Goal: Transaction & Acquisition: Book appointment/travel/reservation

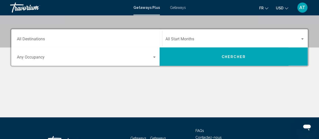
scroll to position [104, 0]
click at [27, 4] on div "Travorium" at bounding box center [35, 8] width 50 height 10
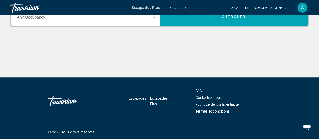
scroll to position [122, 0]
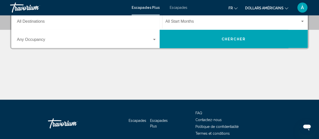
click at [286, 9] on icon "Changer de devise" at bounding box center [287, 8] width 4 height 2
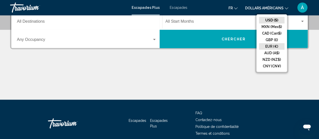
click at [270, 46] on button "EUR (€)" at bounding box center [271, 46] width 25 height 7
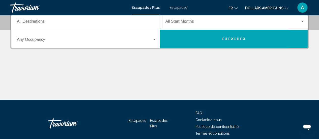
scroll to position [89, 0]
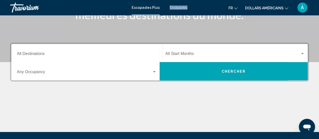
drag, startPoint x: 180, startPoint y: 11, endPoint x: 177, endPoint y: 2, distance: 9.6
click at [177, 2] on div "Escapades Plus Escapades fr English Español Français Italiano Português русский…" at bounding box center [159, 7] width 319 height 11
click at [176, 6] on font "Escapades" at bounding box center [179, 8] width 18 height 4
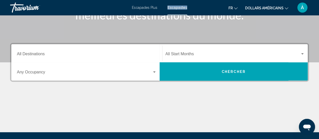
scroll to position [89, 0]
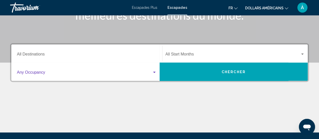
click at [154, 71] on div "Search widget" at bounding box center [154, 72] width 5 height 4
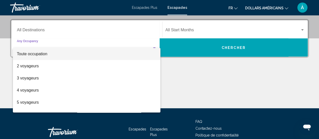
scroll to position [115, 0]
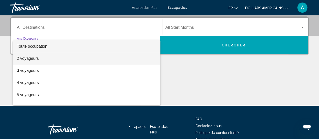
click at [146, 59] on span "2 voyageurs" at bounding box center [87, 58] width 140 height 12
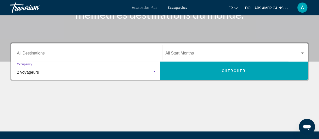
click at [132, 53] on input "Destination All Destinations" at bounding box center [87, 54] width 140 height 5
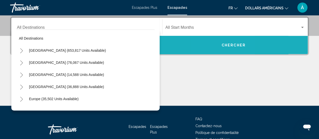
click at [217, 42] on button "Chercher" at bounding box center [234, 45] width 148 height 18
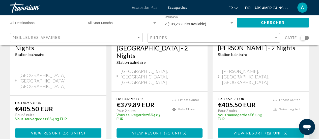
scroll to position [694, 0]
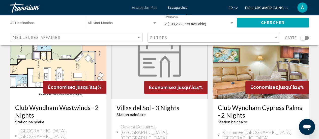
scroll to position [48, 0]
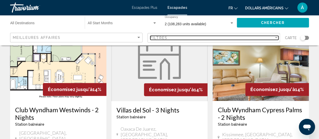
click at [274, 39] on div "Filtres" at bounding box center [212, 38] width 124 height 4
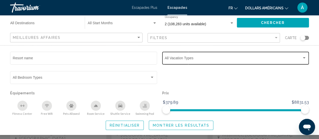
click at [281, 61] on div "Vacation Types All Vacation Types" at bounding box center [236, 58] width 142 height 14
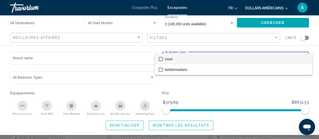
click at [124, 81] on div at bounding box center [159, 69] width 319 height 139
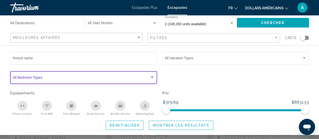
click at [151, 76] on div "Search widget" at bounding box center [152, 77] width 5 height 4
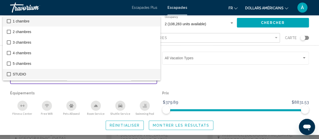
click at [151, 76] on span "STUDIO" at bounding box center [84, 74] width 143 height 11
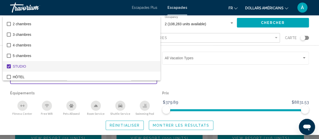
scroll to position [10, 0]
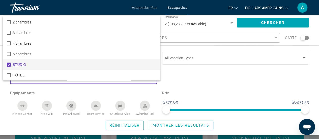
click at [9, 66] on mat-pseudo-checkbox at bounding box center [9, 65] width 4 height 4
click at [194, 87] on div at bounding box center [159, 69] width 319 height 139
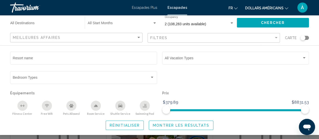
scroll to position [173, 0]
click at [139, 40] on div "Meilleures affaires" at bounding box center [77, 37] width 128 height 9
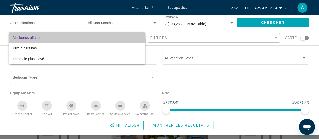
click at [138, 39] on span "Meilleures affaires" at bounding box center [77, 37] width 128 height 11
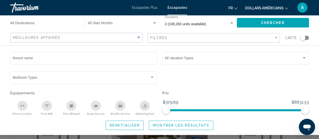
click at [156, 22] on div "Search widget" at bounding box center [154, 23] width 5 height 4
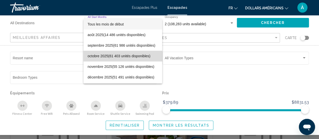
click at [133, 60] on span "octobre 2025 (61 403 unités disponibles)" at bounding box center [122, 56] width 71 height 11
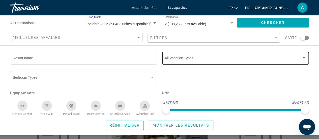
click at [206, 59] on span "Search widget" at bounding box center [233, 59] width 137 height 4
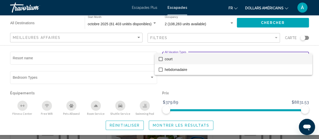
click at [154, 55] on div at bounding box center [159, 69] width 319 height 139
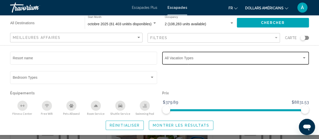
click at [177, 62] on div "Vacation Types All Vacation Types" at bounding box center [236, 58] width 142 height 14
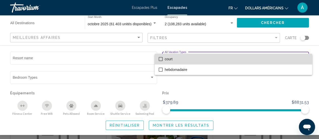
click at [161, 59] on mat-pseudo-checkbox at bounding box center [161, 59] width 4 height 4
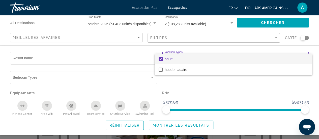
click at [260, 96] on div at bounding box center [159, 69] width 319 height 139
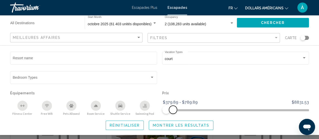
drag, startPoint x: 306, startPoint y: 111, endPoint x: 173, endPoint y: 116, distance: 133.2
click at [173, 116] on div "Resort name court Vacation Types All Vacation Types Bedroom Types All Bedroom T…" at bounding box center [159, 90] width 319 height 79
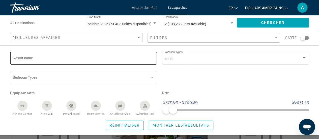
click at [122, 56] on div "Resort name" at bounding box center [84, 58] width 142 height 14
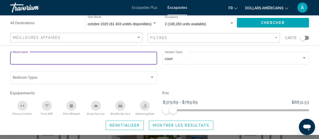
click at [122, 56] on div "Resort name" at bounding box center [84, 58] width 142 height 14
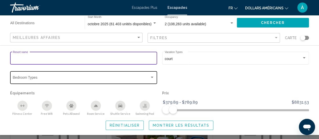
click at [115, 76] on div "Bedroom Types All Bedroom Types" at bounding box center [84, 77] width 142 height 14
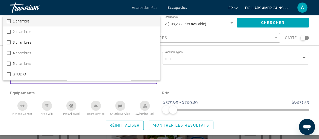
click at [254, 78] on div at bounding box center [159, 69] width 319 height 139
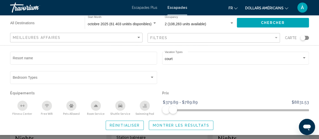
scroll to position [226, 0]
click at [187, 128] on button "Montrer les résultats" at bounding box center [181, 125] width 65 height 9
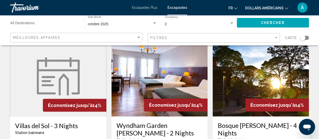
scroll to position [609, 0]
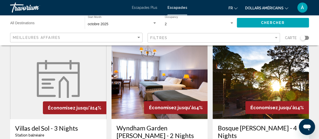
click at [69, 20] on div "Destination All Destinations" at bounding box center [44, 23] width 69 height 14
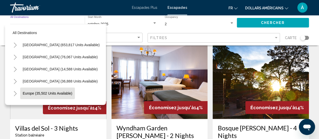
click at [40, 91] on span "Europe (35,502 units available)" at bounding box center [48, 93] width 50 height 4
type input "**********"
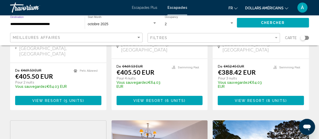
scroll to position [526, 0]
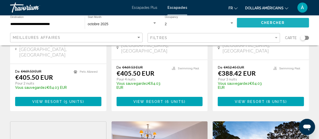
click at [288, 24] on button "Chercher" at bounding box center [273, 22] width 72 height 9
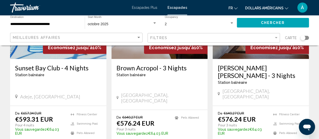
scroll to position [689, 0]
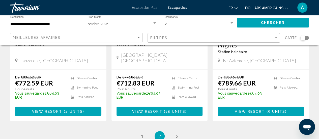
scroll to position [728, 0]
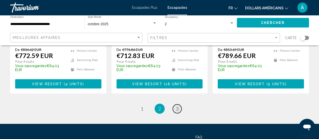
click at [180, 104] on link "page 3" at bounding box center [177, 108] width 9 height 9
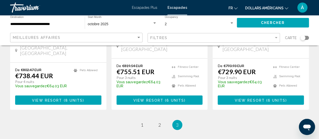
scroll to position [136, 0]
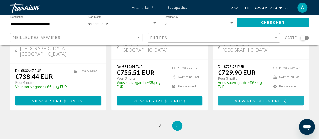
click at [250, 99] on span "View Resort" at bounding box center [250, 101] width 30 height 4
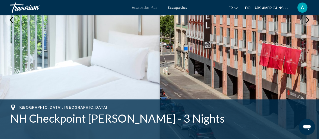
scroll to position [214, 0]
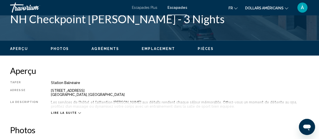
click at [73, 110] on div "Lire la suite" at bounding box center [180, 108] width 258 height 14
click at [73, 111] on div "Lire la suite" at bounding box center [66, 112] width 30 height 3
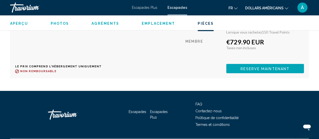
scroll to position [1152, 0]
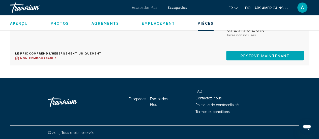
click at [14, 25] on span "Aperçu" at bounding box center [19, 23] width 18 height 4
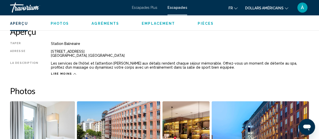
scroll to position [250, 0]
